Goal: Entertainment & Leisure: Consume media (video, audio)

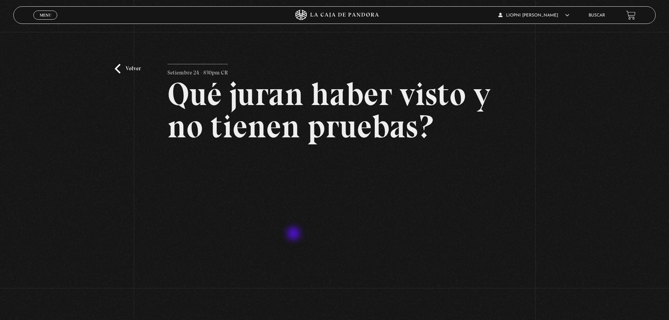
scroll to position [105, 0]
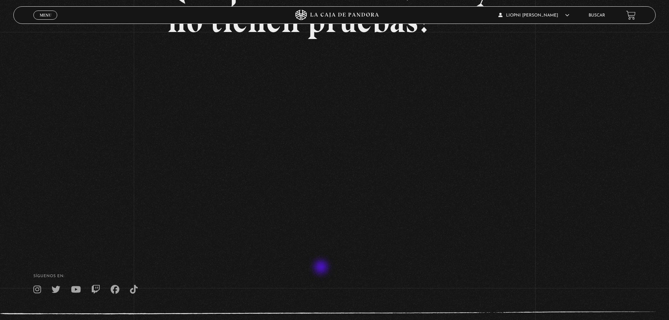
click at [322, 268] on footer "SÍguenos en: La Caja de Pandora, Derechos Reservados 2025 Realizado por" at bounding box center [334, 304] width 669 height 108
click at [313, 263] on footer "SÍguenos en: La Caja de Pandora, Derechos Reservados 2025 Realizado por" at bounding box center [334, 304] width 669 height 108
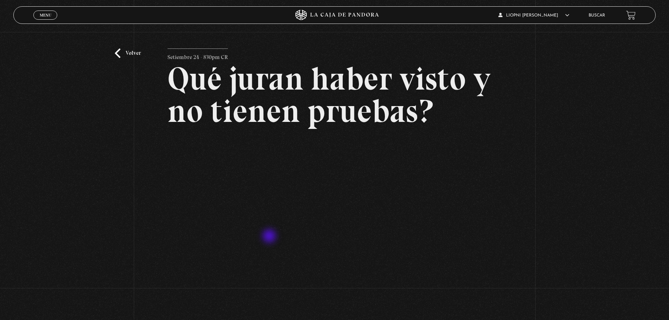
scroll to position [0, 0]
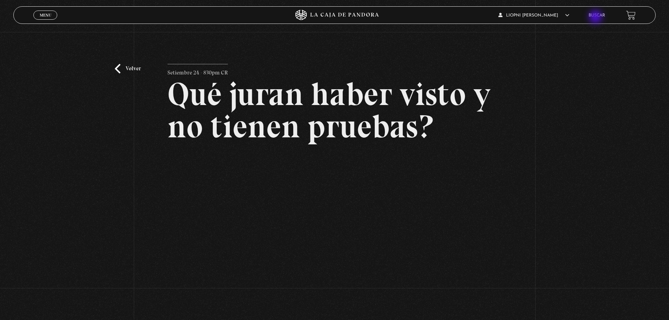
click at [597, 18] on link "Buscar" at bounding box center [597, 15] width 17 height 4
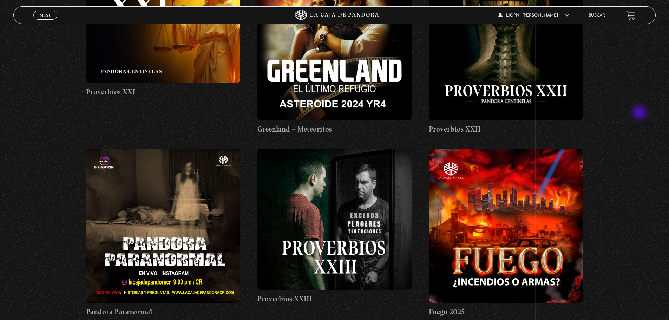
scroll to position [3303, 0]
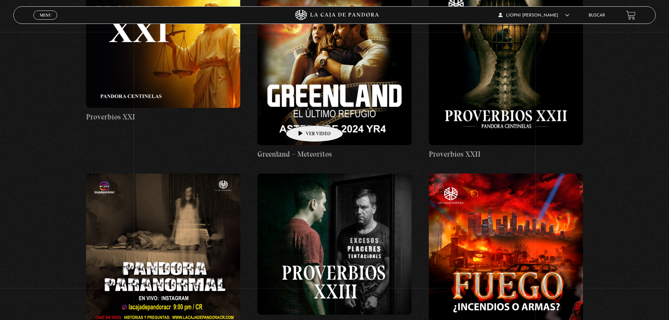
click at [304, 115] on figure at bounding box center [335, 68] width 154 height 154
